Goal: Information Seeking & Learning: Learn about a topic

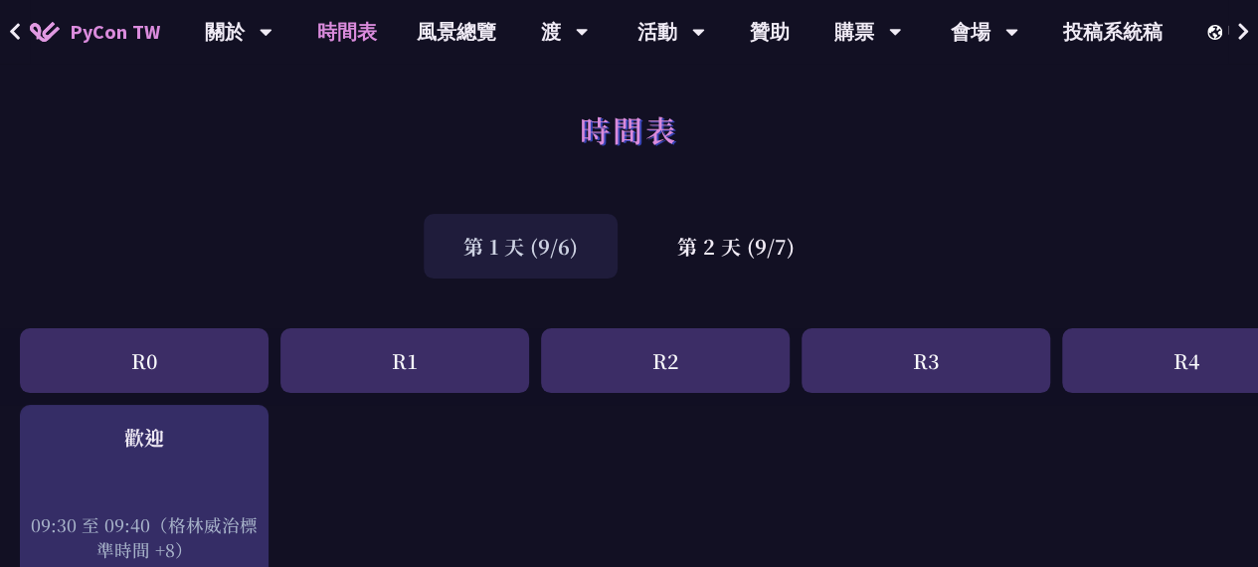
click at [314, 191] on div "時間表" at bounding box center [629, 151] width 1258 height 104
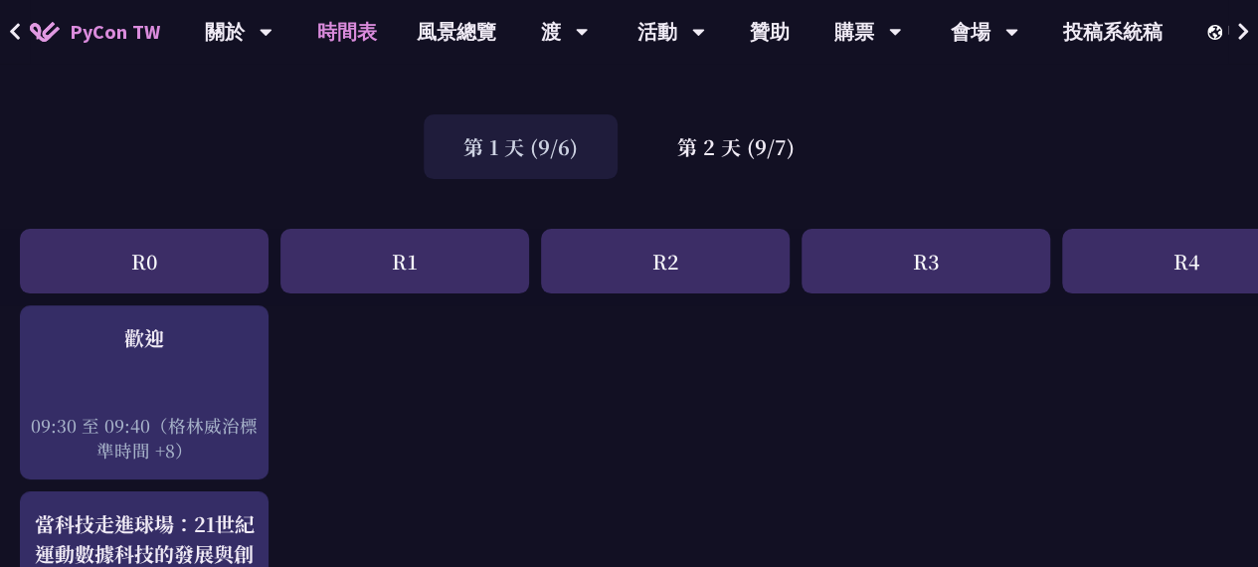
scroll to position [99, 0]
click at [477, 264] on div "R1" at bounding box center [404, 261] width 249 height 65
click at [710, 254] on div "R2" at bounding box center [665, 261] width 249 height 65
click at [783, 130] on div "第 2 天 (9/7)" at bounding box center [735, 146] width 197 height 65
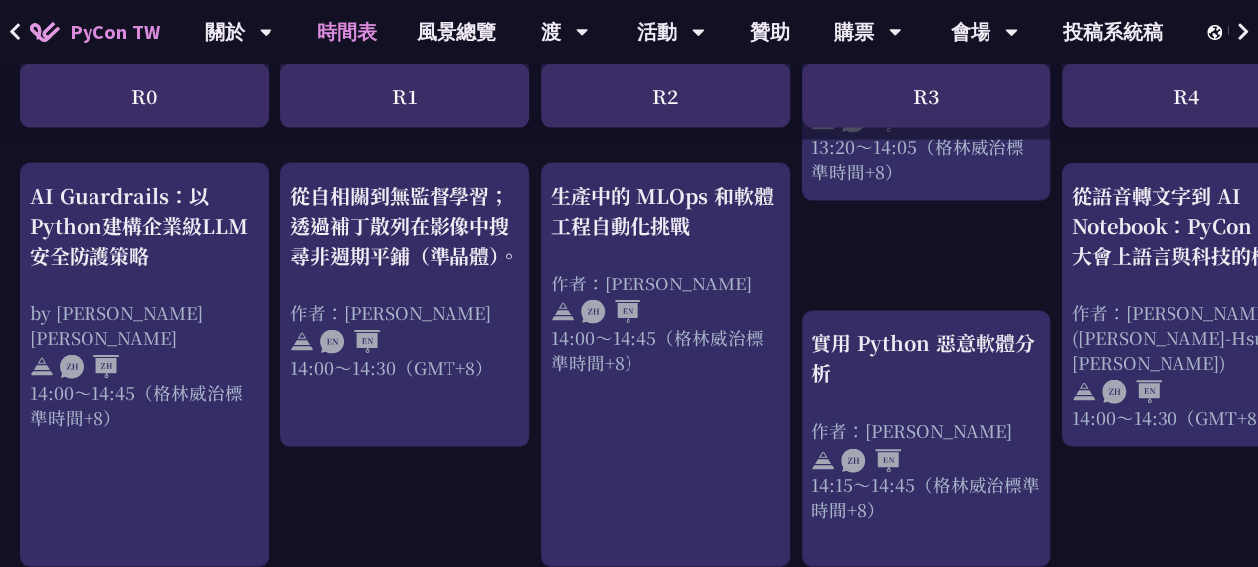
scroll to position [1985, 0]
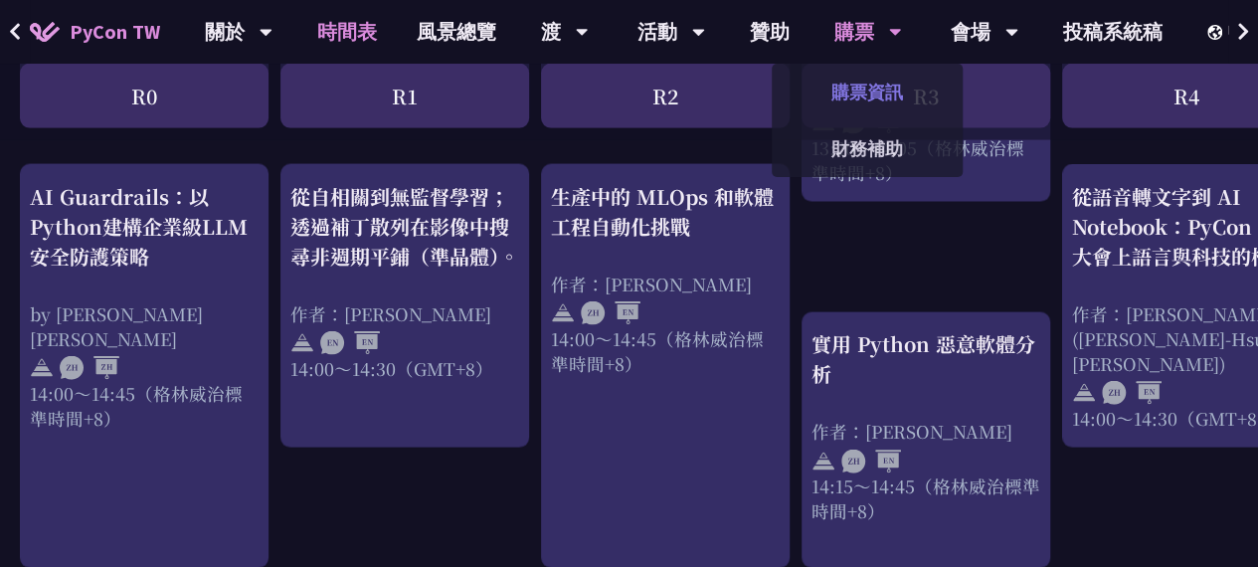
click at [847, 114] on link "購票資訊" at bounding box center [867, 92] width 191 height 47
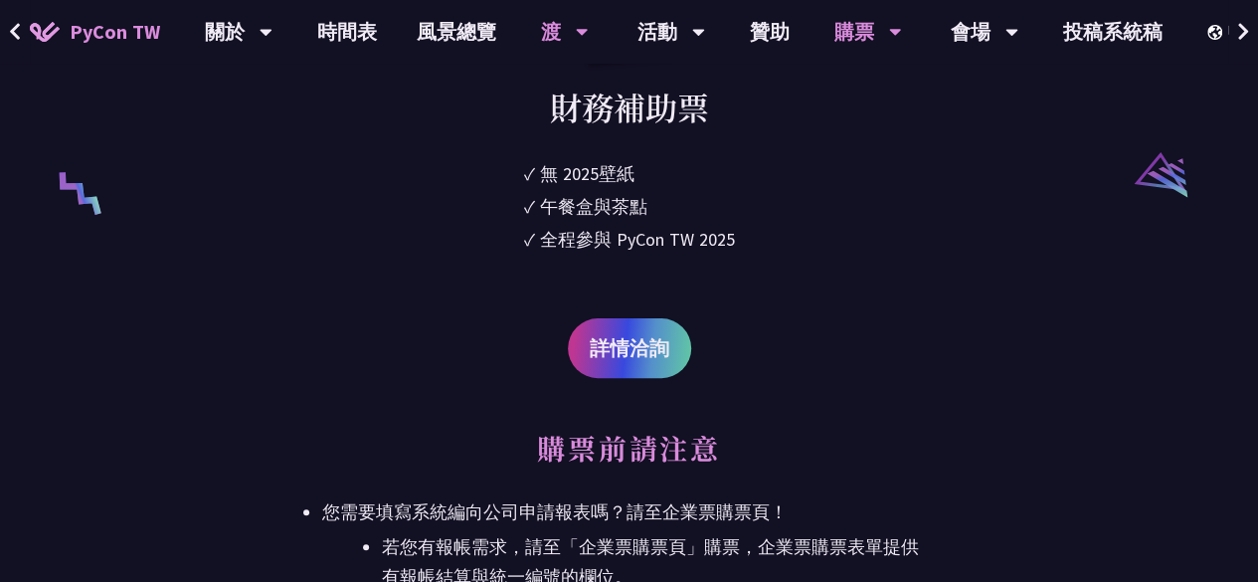
scroll to position [3909, 0]
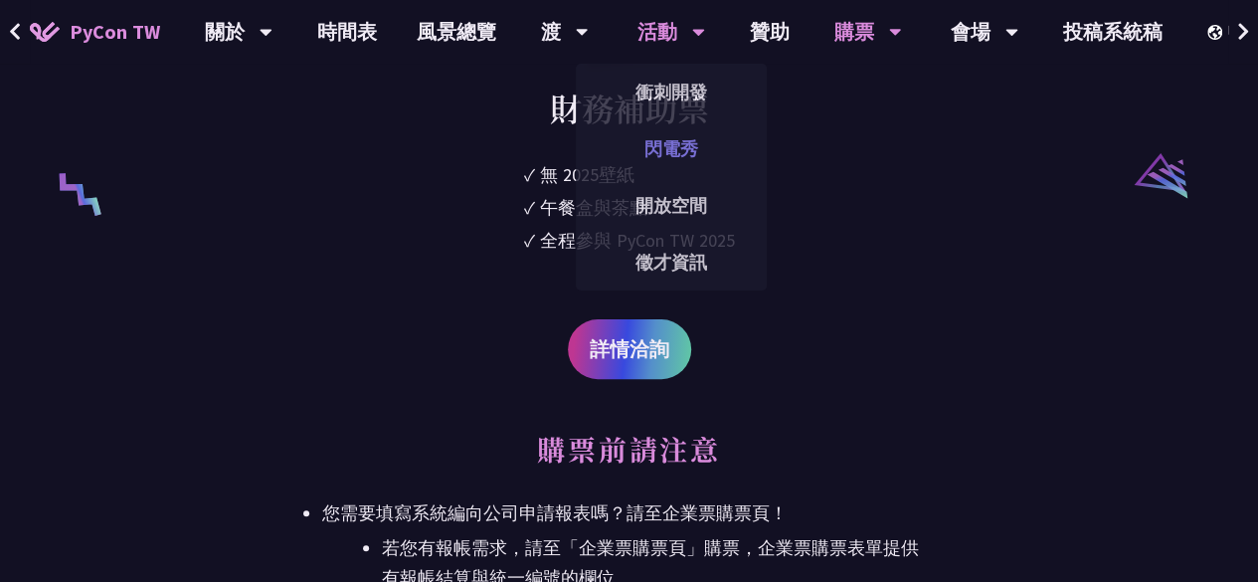
click at [664, 144] on font "閃電秀" at bounding box center [671, 148] width 54 height 23
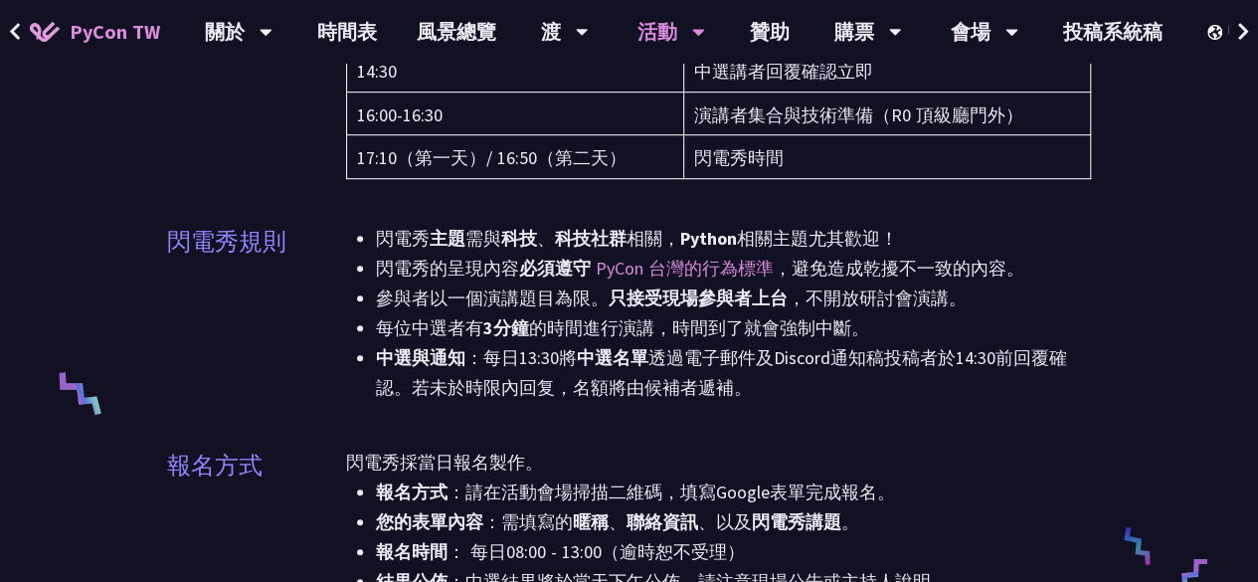
scroll to position [595, 0]
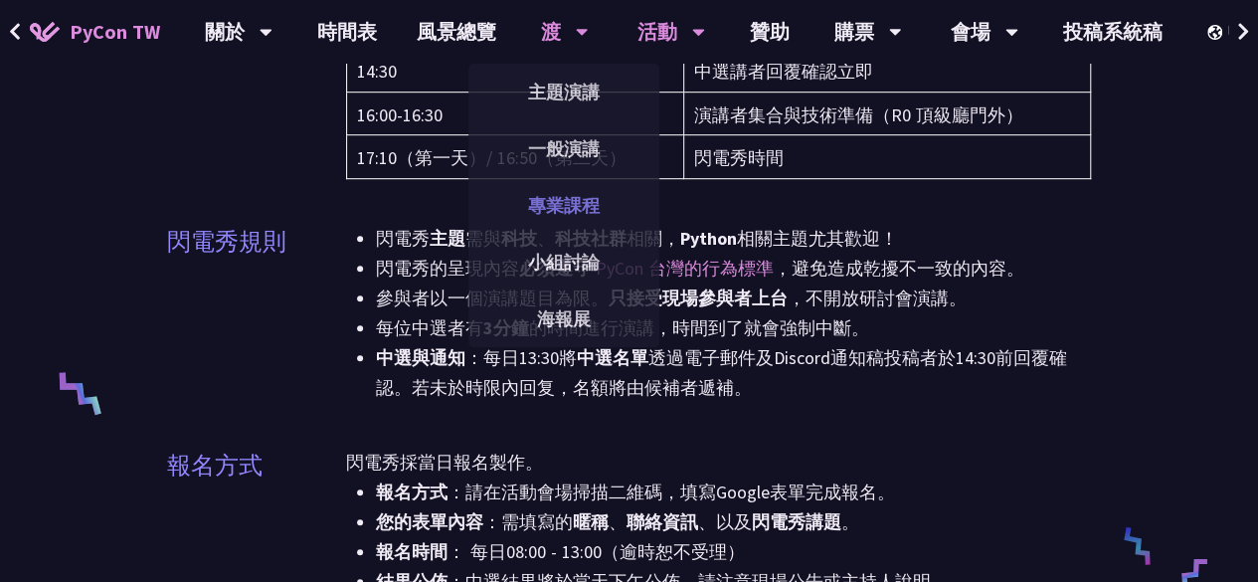
click at [561, 208] on font "專業課程" at bounding box center [564, 205] width 72 height 23
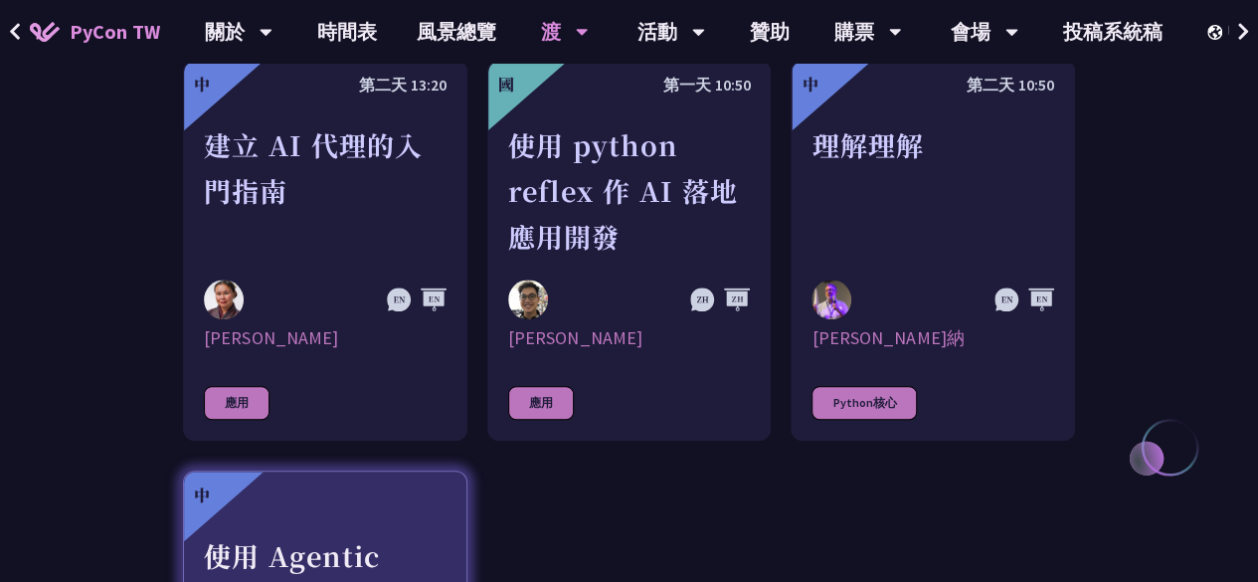
scroll to position [795, 0]
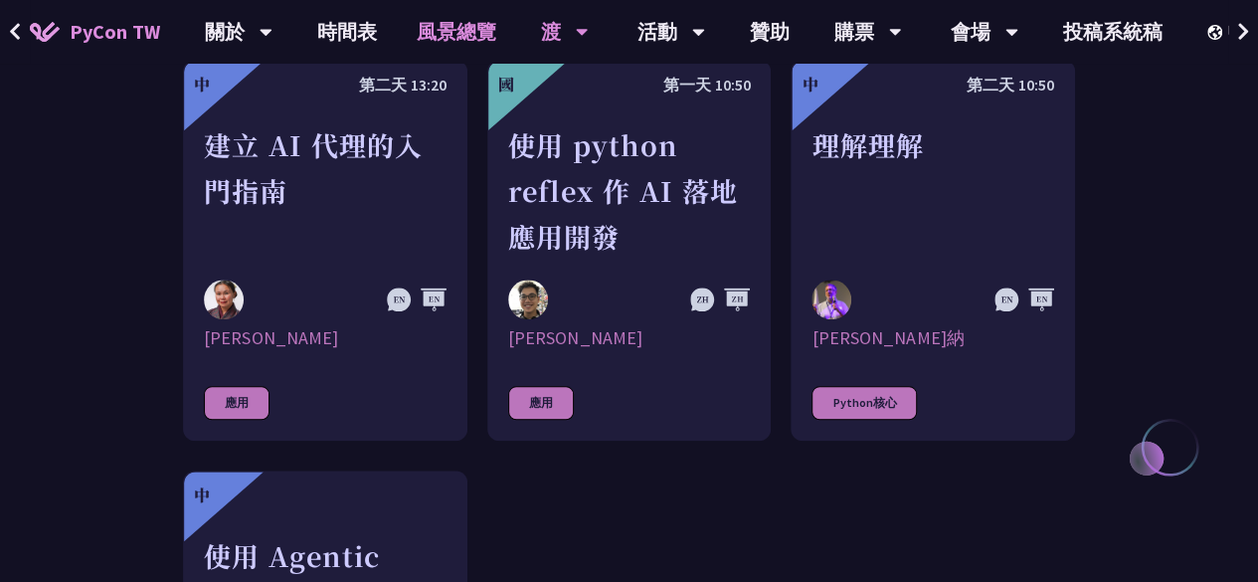
click at [451, 27] on font "風景總覽" at bounding box center [457, 31] width 80 height 25
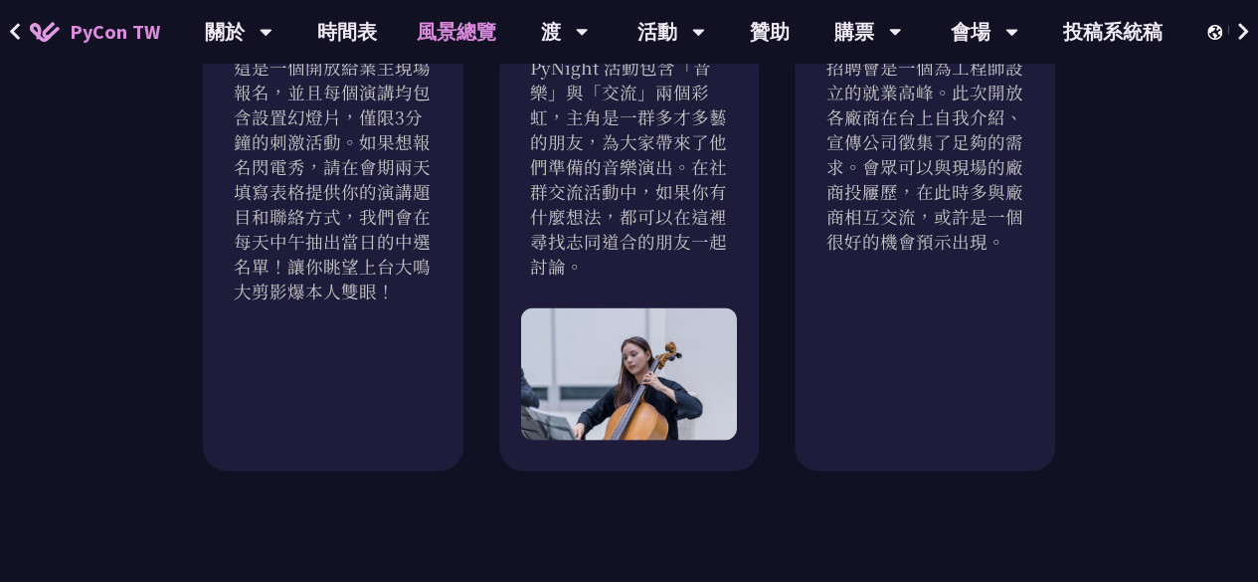
scroll to position [1887, 0]
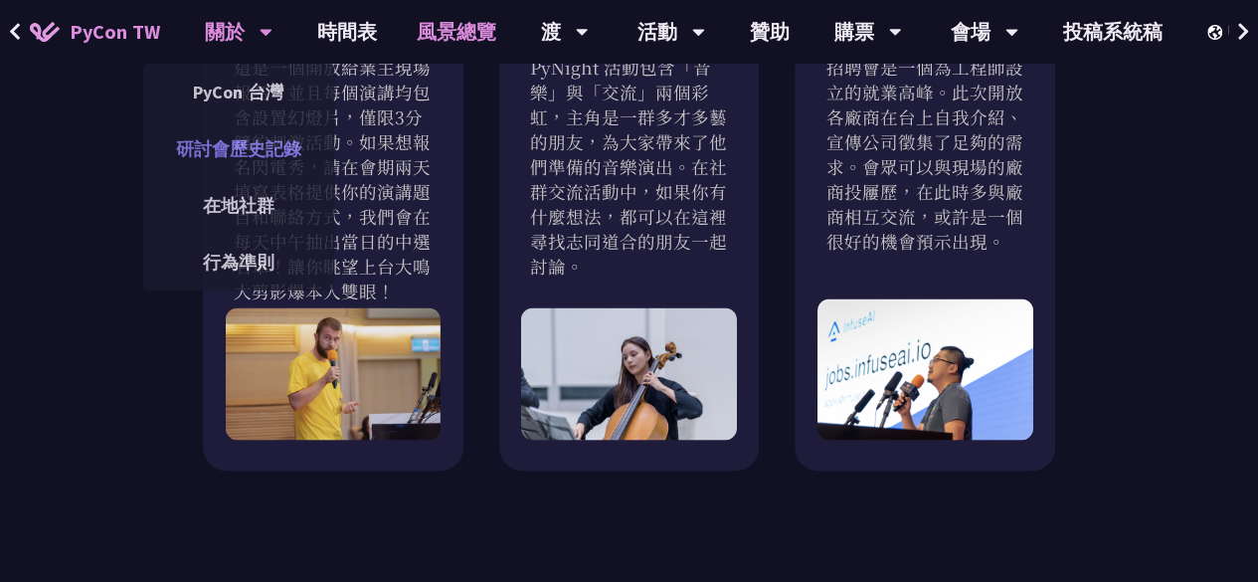
click at [231, 150] on font "研討會歷史記錄" at bounding box center [238, 148] width 125 height 23
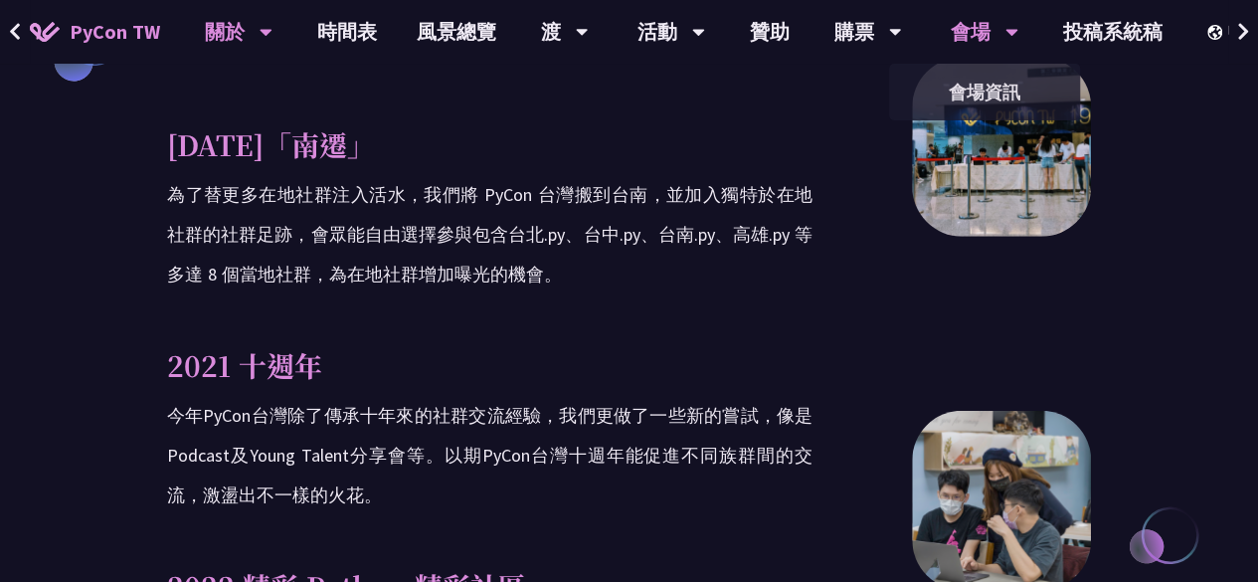
scroll to position [2486, 0]
drag, startPoint x: 966, startPoint y: 90, endPoint x: 937, endPoint y: 96, distance: 30.4
click at [937, 96] on link "會場資訊" at bounding box center [984, 92] width 191 height 47
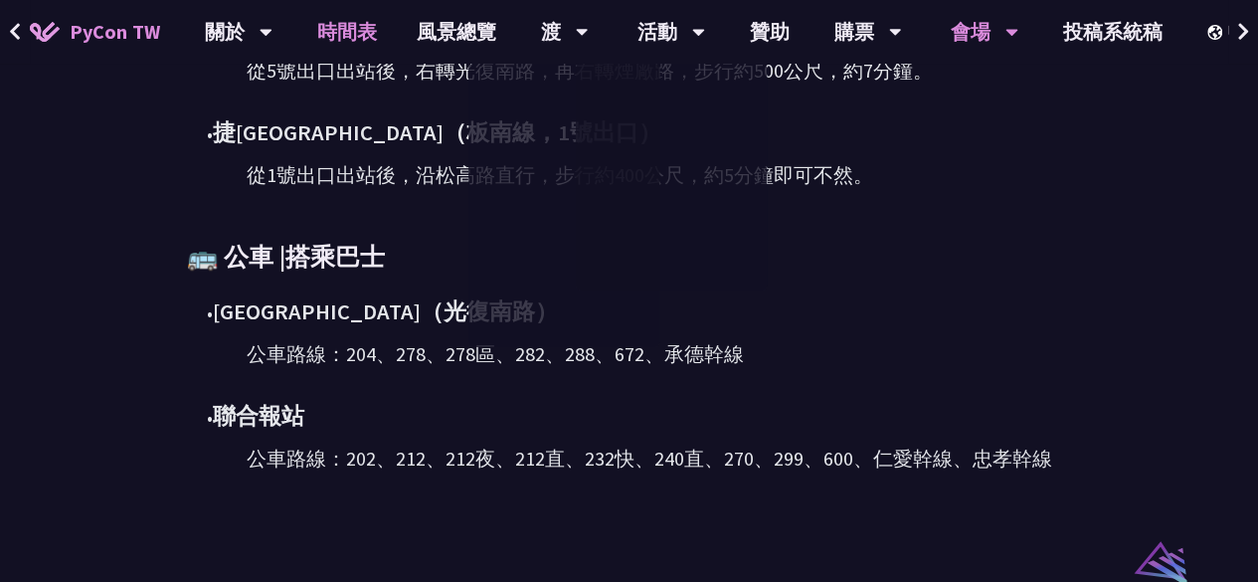
scroll to position [1190, 0]
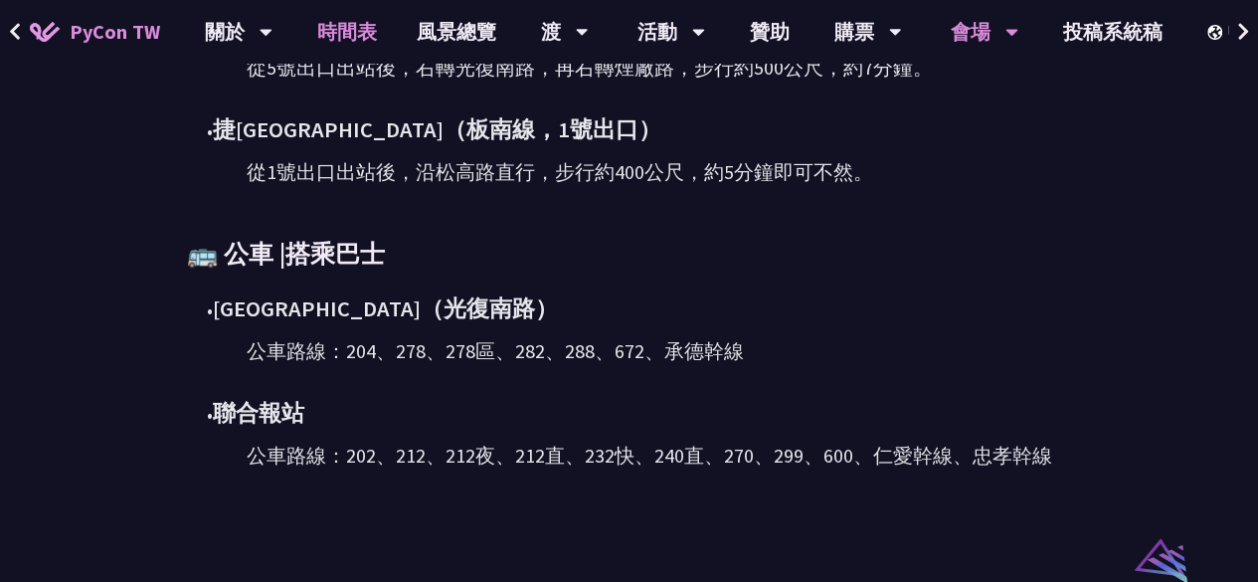
click at [350, 27] on font "時間表" at bounding box center [347, 31] width 60 height 25
click at [459, 25] on font "風景總覽" at bounding box center [457, 31] width 80 height 25
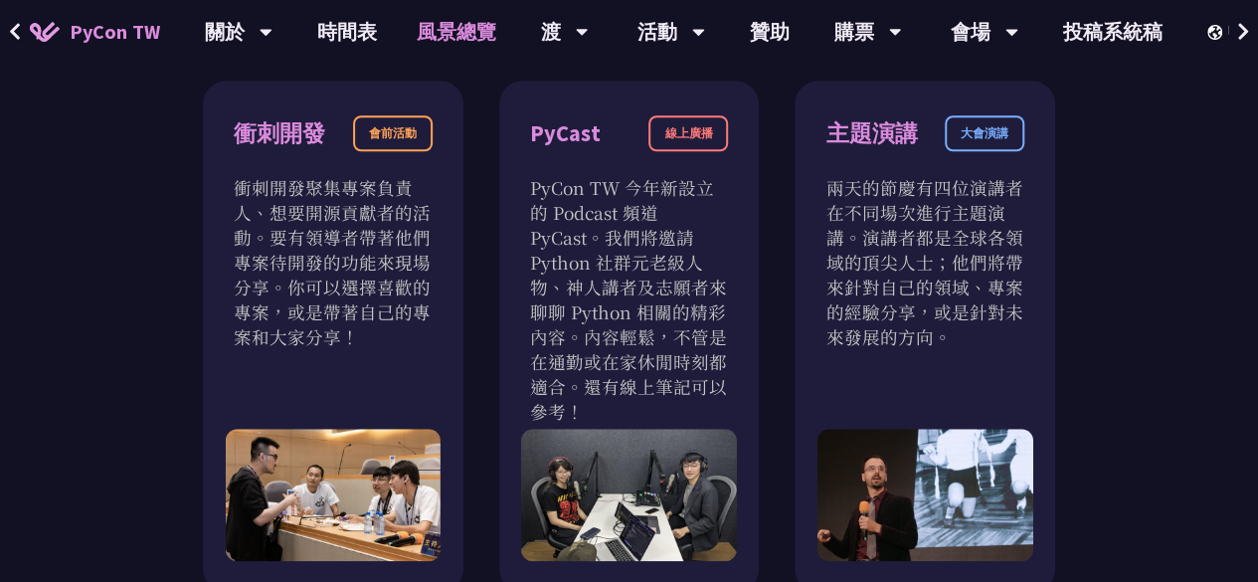
scroll to position [696, 0]
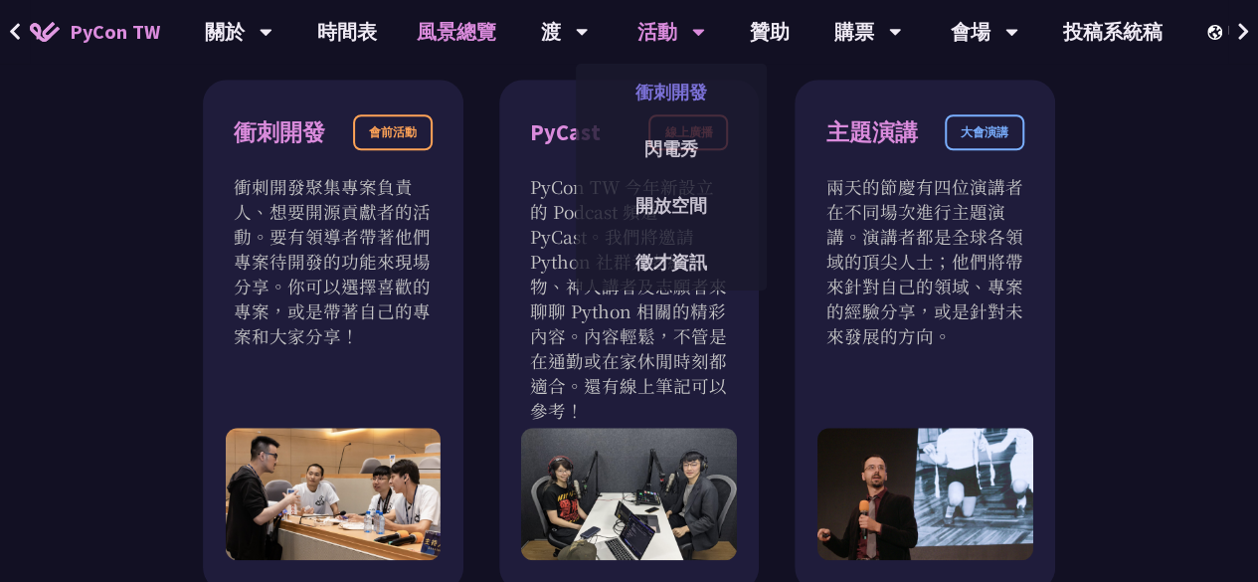
click at [700, 95] on font "衝刺開發" at bounding box center [671, 92] width 72 height 23
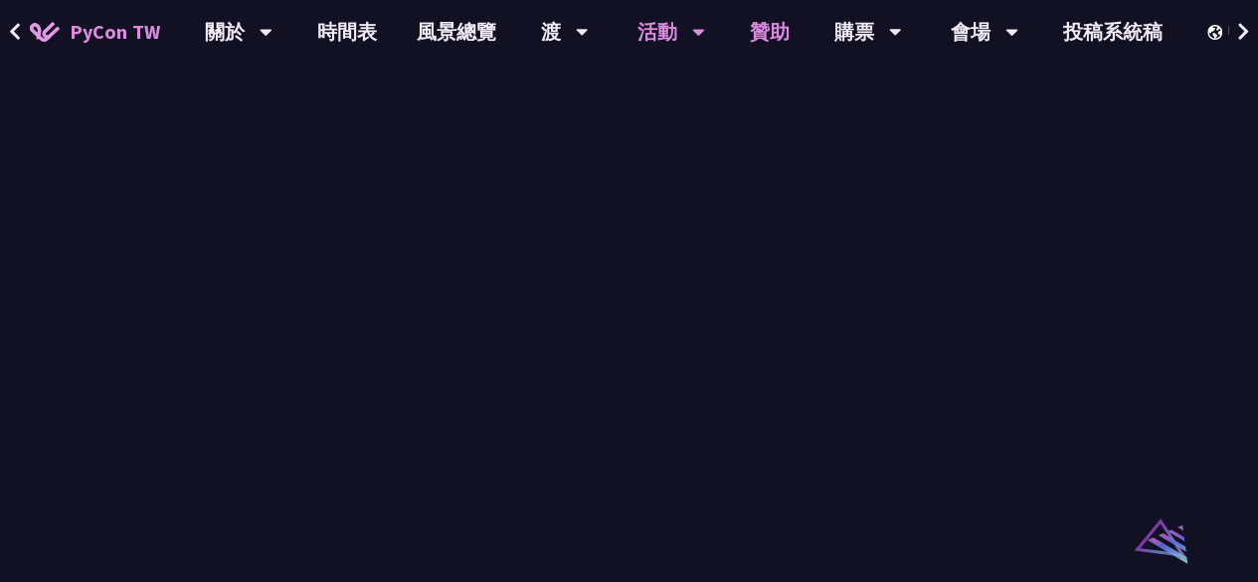
scroll to position [1211, 0]
click at [762, 22] on font "贊助" at bounding box center [770, 31] width 40 height 25
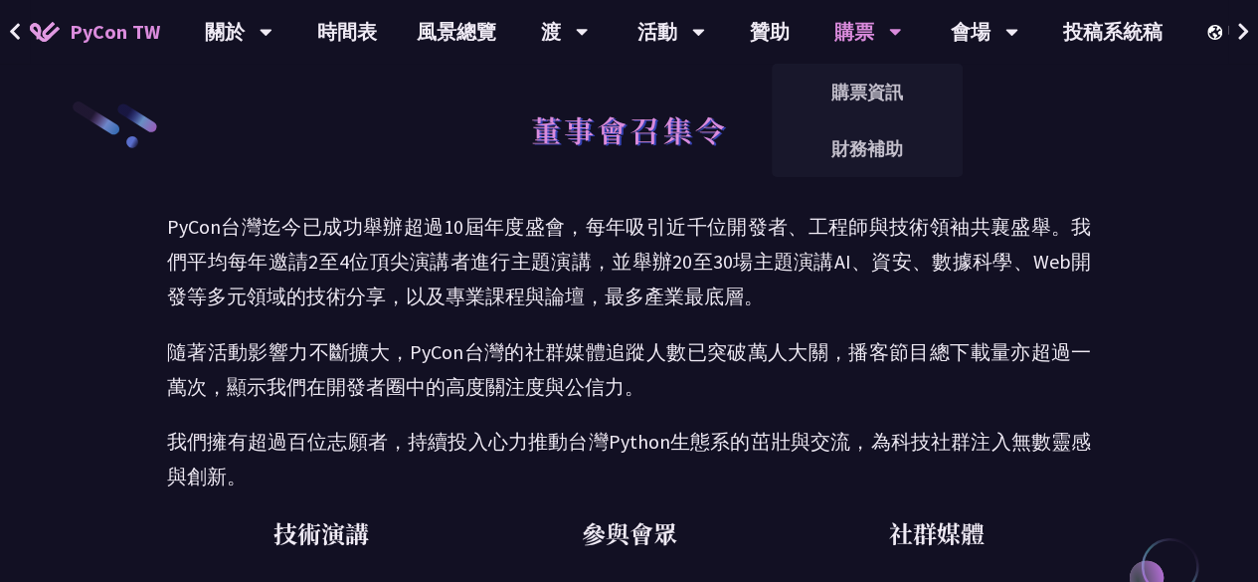
click at [272, 37] on icon at bounding box center [265, 32] width 13 height 20
click at [839, 108] on link "購票資訊" at bounding box center [867, 92] width 191 height 47
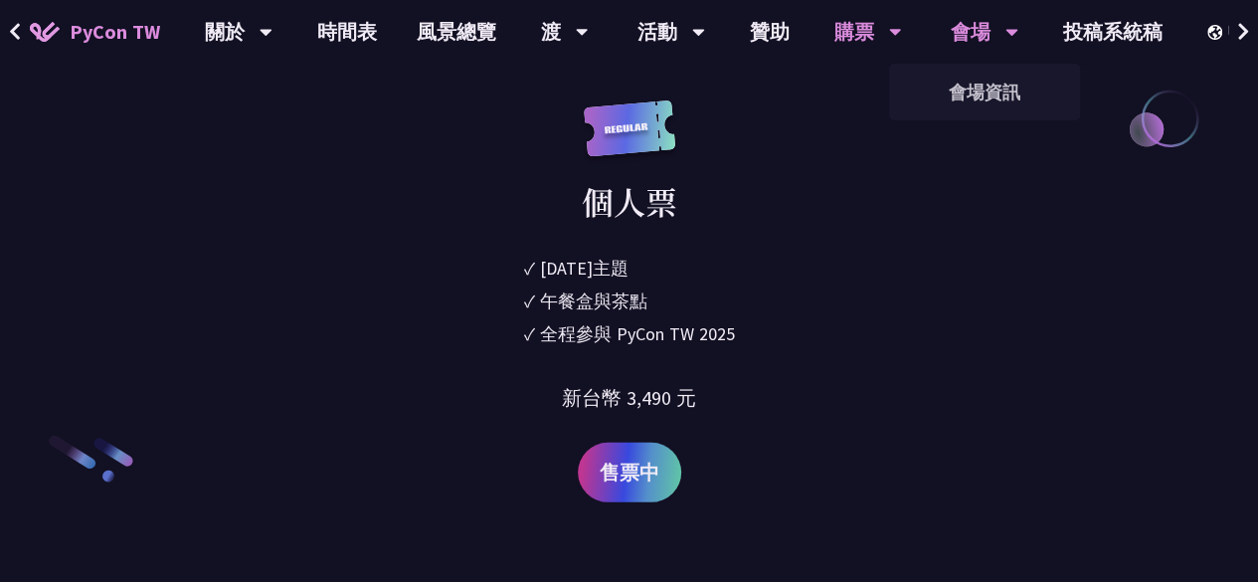
scroll to position [2783, 0]
click at [1110, 30] on font "投稿系統稿" at bounding box center [1112, 31] width 99 height 25
click at [1249, 30] on button at bounding box center [1243, 32] width 30 height 64
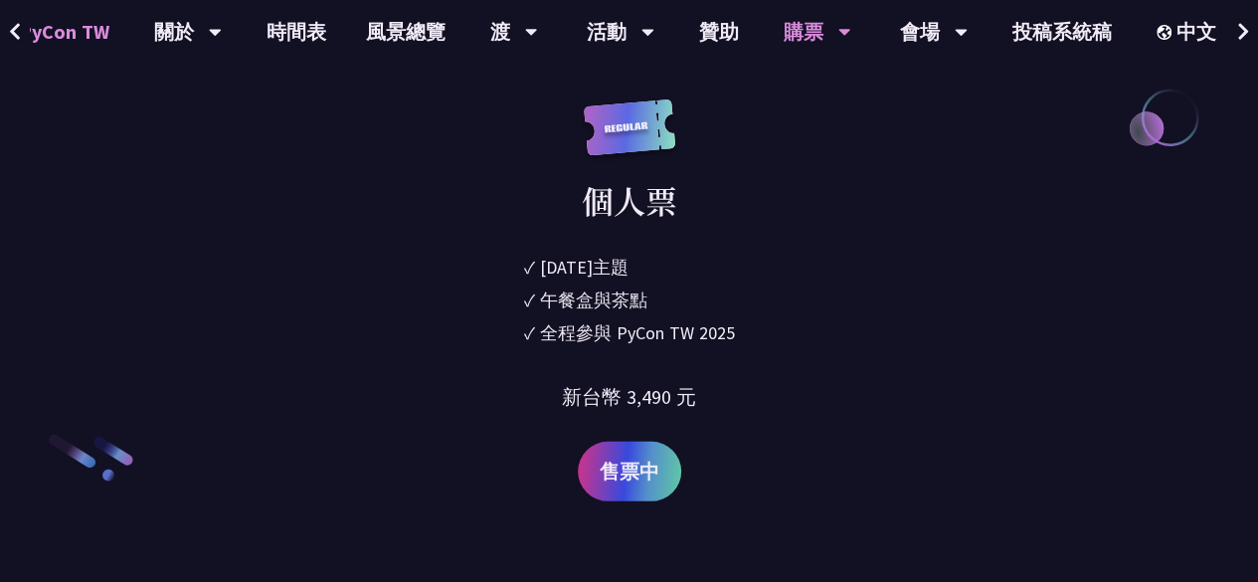
scroll to position [0, 59]
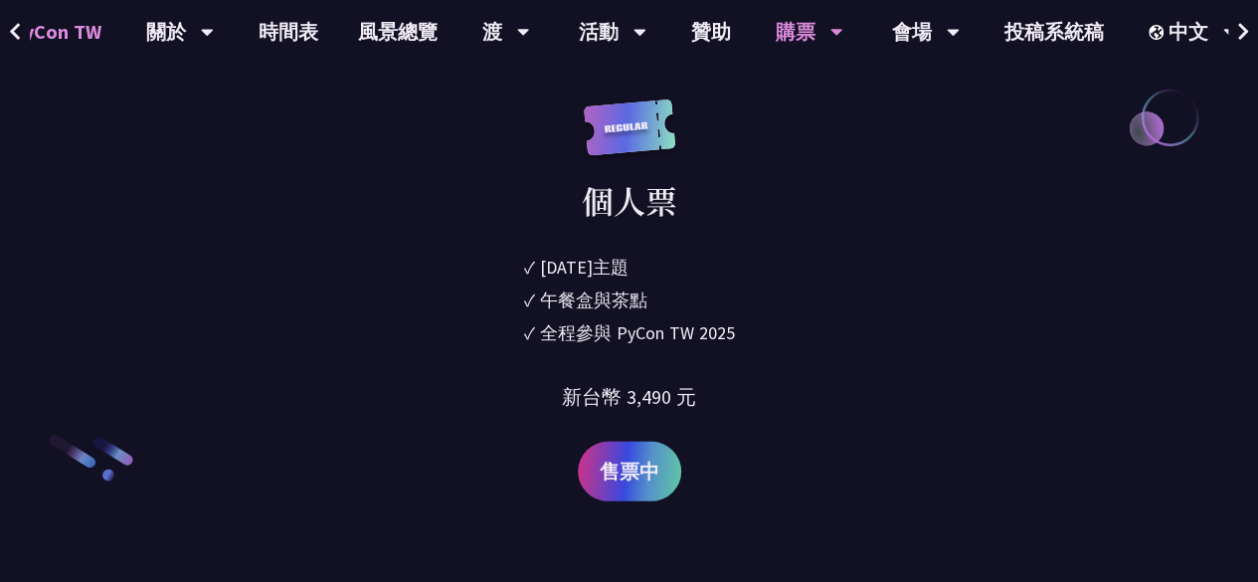
click at [1249, 28] on button at bounding box center [1243, 32] width 30 height 64
click at [9, 32] on icon at bounding box center [15, 32] width 13 height 20
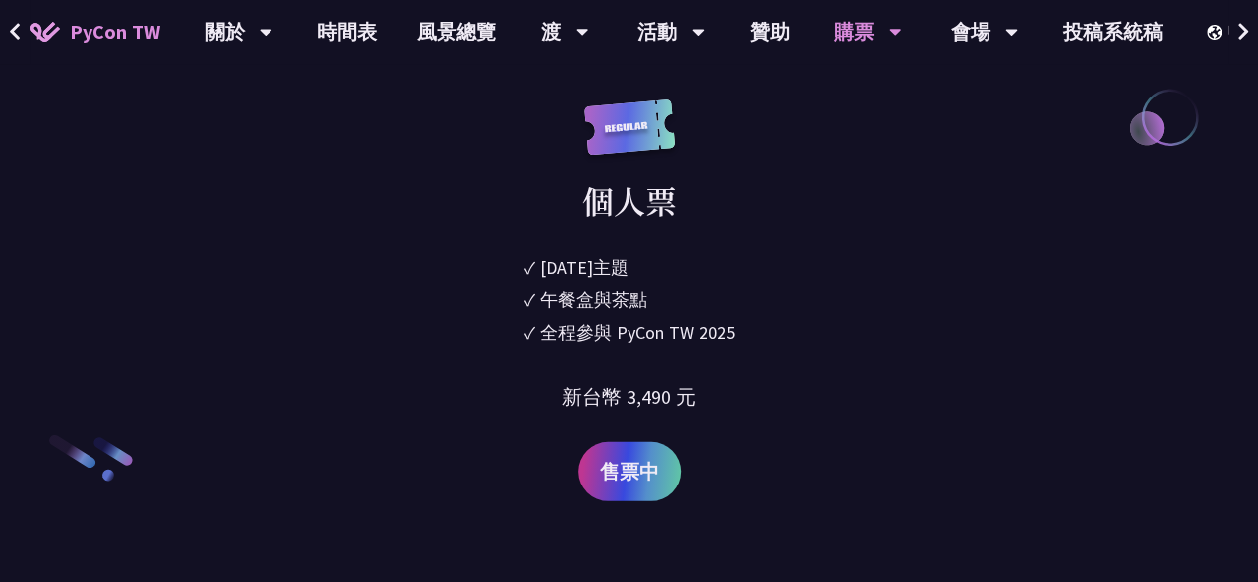
click at [9, 32] on icon at bounding box center [15, 32] width 13 height 20
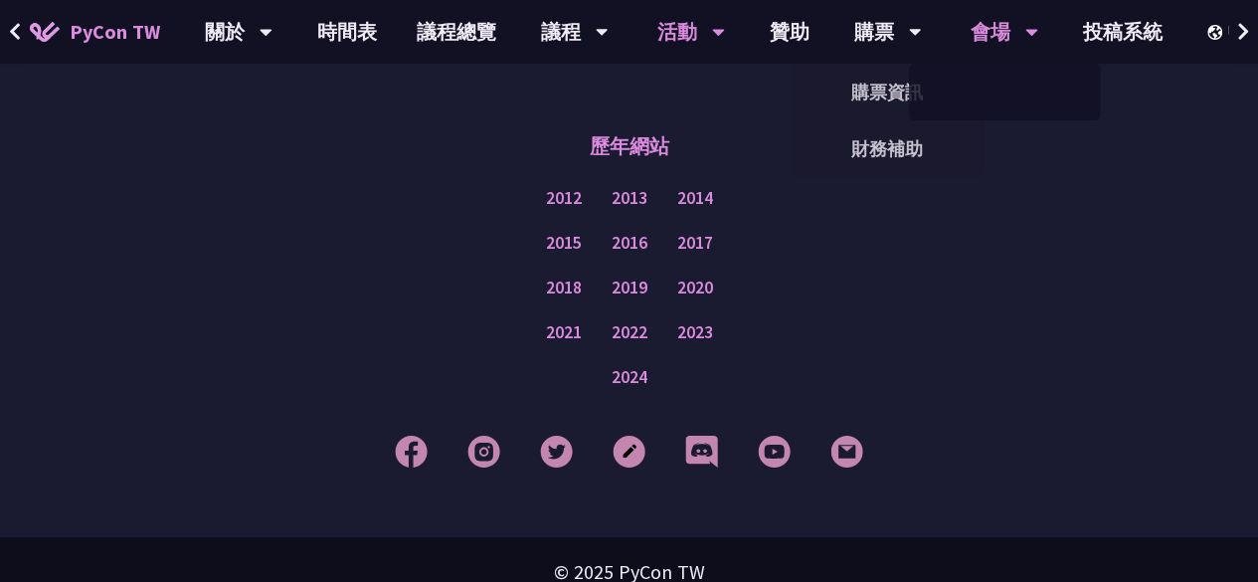
scroll to position [569, 0]
